Goal: Navigation & Orientation: Find specific page/section

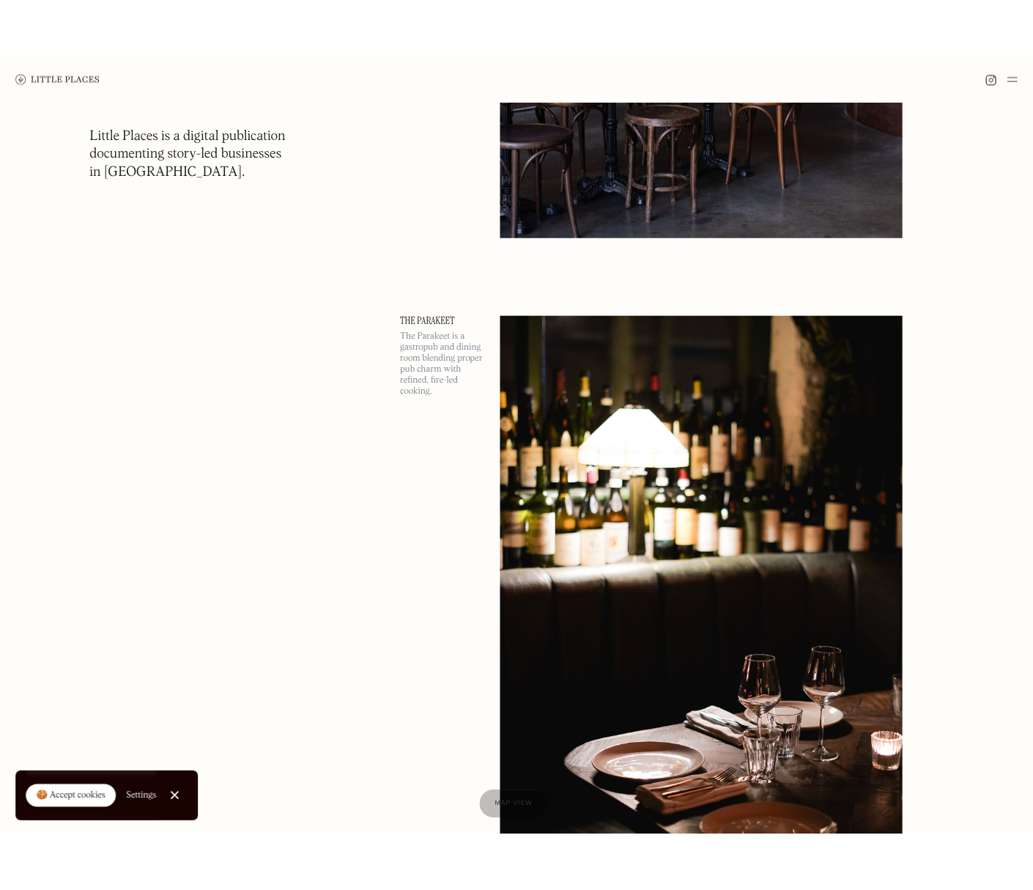
scroll to position [17014, 0]
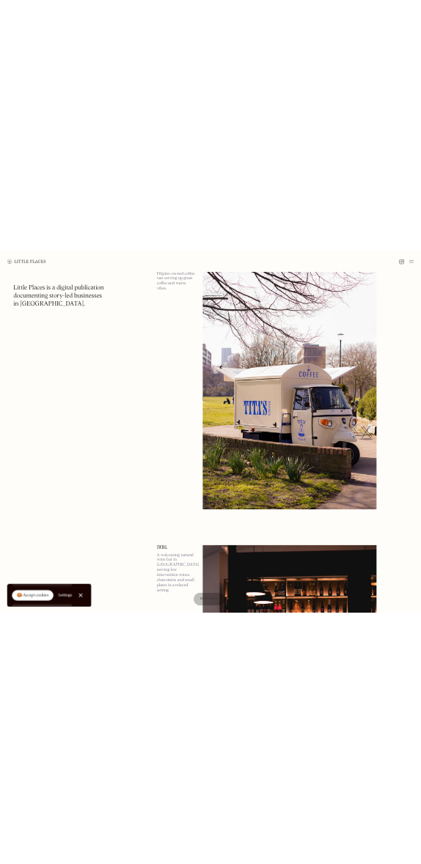
scroll to position [12897, 0]
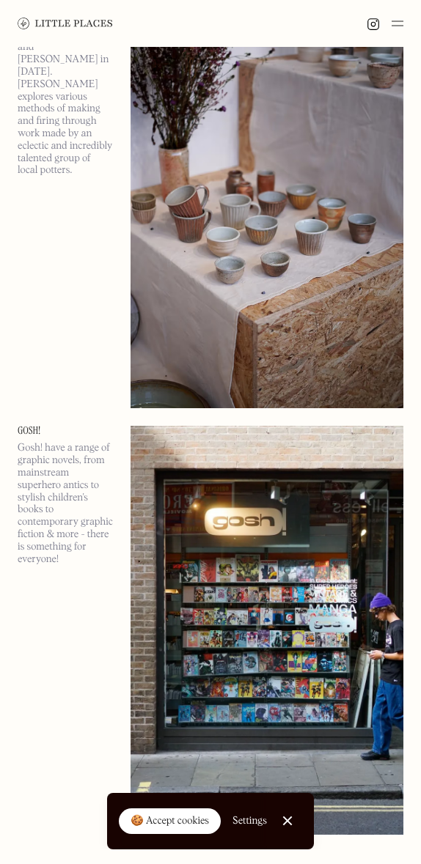
scroll to position [104799, 0]
click at [404, 28] on div at bounding box center [210, 23] width 421 height 47
click at [399, 26] on img at bounding box center [397, 24] width 12 height 18
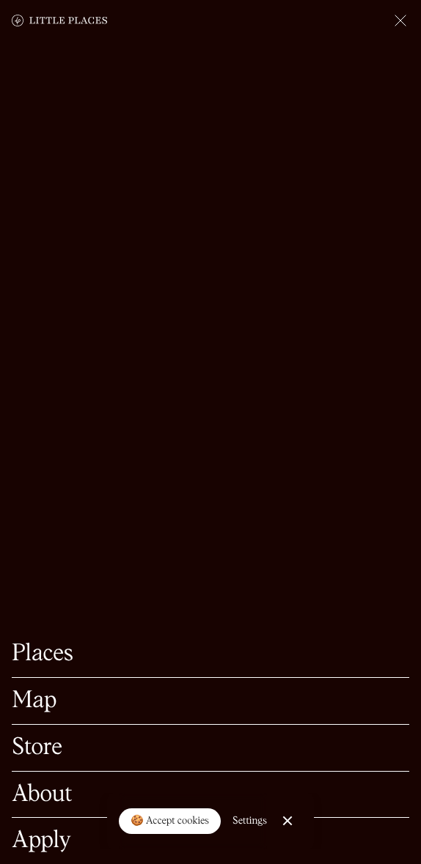
scroll to position [106427, 0]
click at [407, 23] on img at bounding box center [400, 21] width 18 height 18
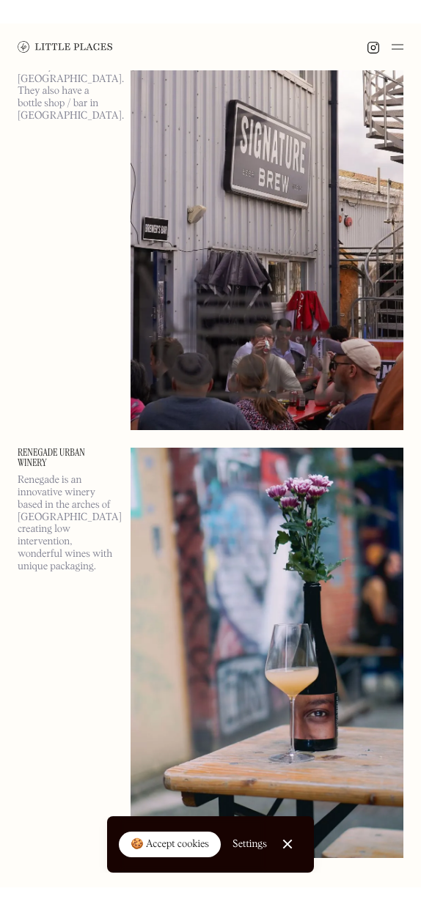
scroll to position [119952, 0]
